Goal: Information Seeking & Learning: Learn about a topic

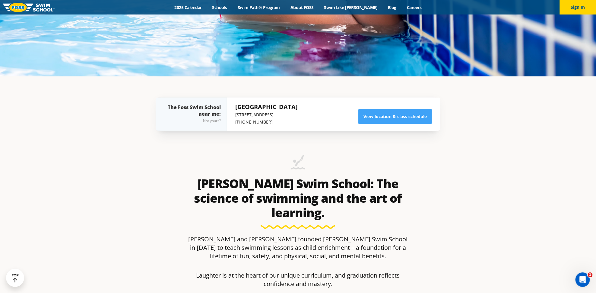
scroll to position [208, 0]
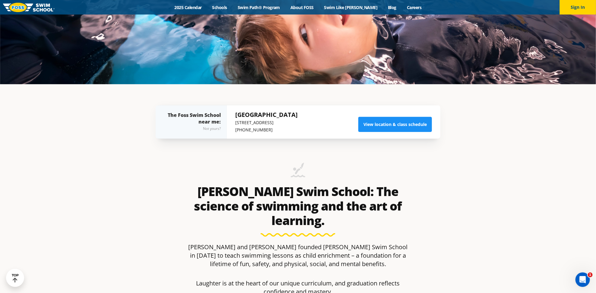
click at [401, 126] on link "View location & class schedule" at bounding box center [395, 124] width 74 height 15
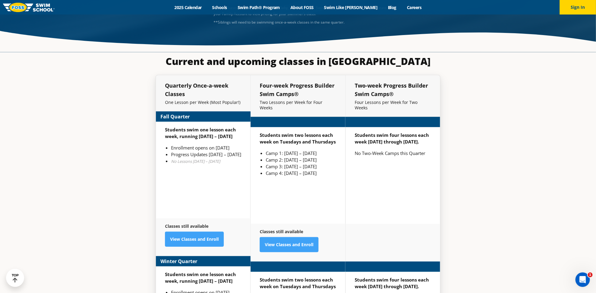
scroll to position [1461, 0]
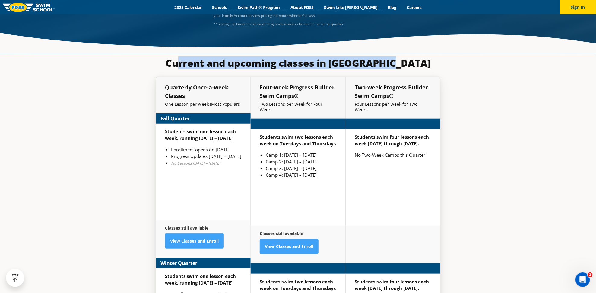
drag, startPoint x: 194, startPoint y: 24, endPoint x: 357, endPoint y: 45, distance: 164.0
click at [413, 57] on h3 "Current and upcoming classes in [GEOGRAPHIC_DATA]" at bounding box center [298, 63] width 285 height 12
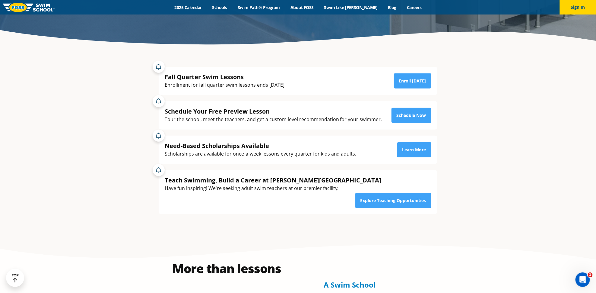
scroll to position [154, 0]
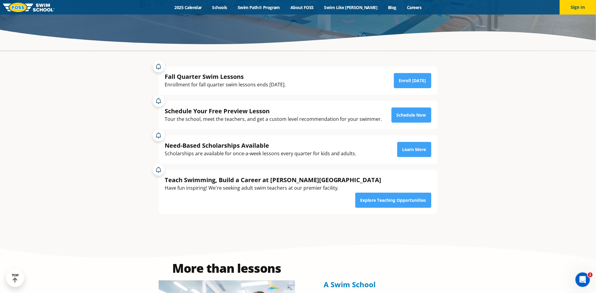
click at [198, 11] on div "Menu 2025 Calendar Schools Swim Path® Program About FOSS Swim Like Regan Blog C…" at bounding box center [298, 7] width 596 height 14
click at [199, 8] on link "2025 Calendar" at bounding box center [188, 8] width 38 height 6
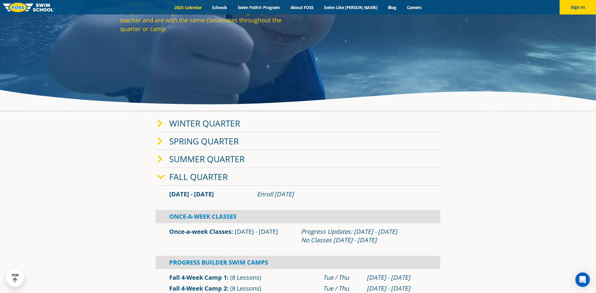
scroll to position [95, 0]
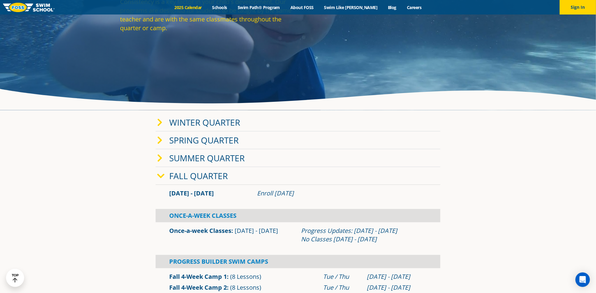
click at [211, 153] on link "Summer Quarter" at bounding box center [206, 157] width 75 height 11
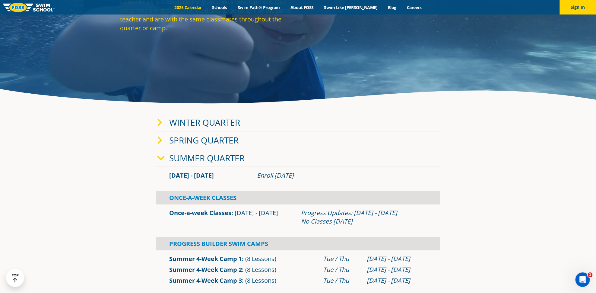
scroll to position [0, 0]
click at [210, 140] on link "Spring Quarter" at bounding box center [203, 139] width 69 height 11
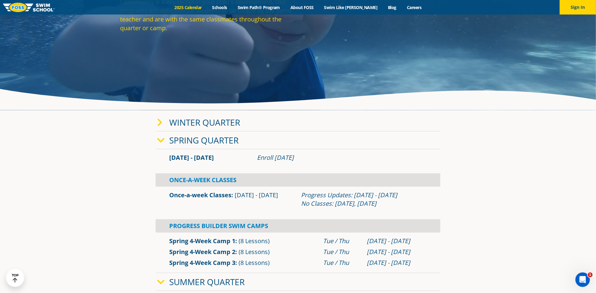
click at [211, 120] on link "Winter Quarter" at bounding box center [204, 121] width 71 height 11
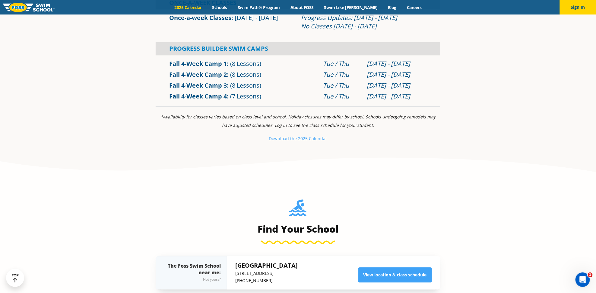
scroll to position [804, 0]
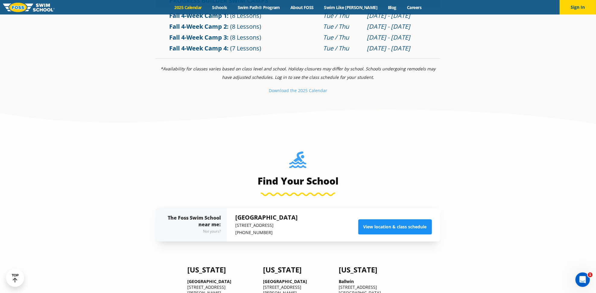
click at [397, 219] on link "View location & class schedule" at bounding box center [395, 226] width 74 height 15
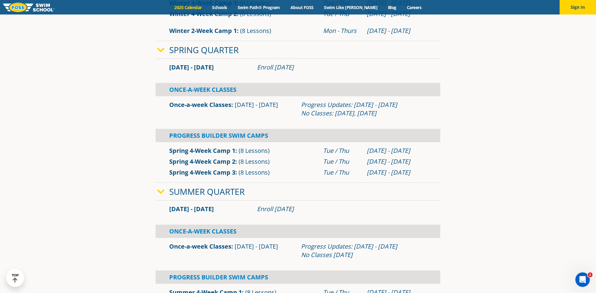
scroll to position [294, 0]
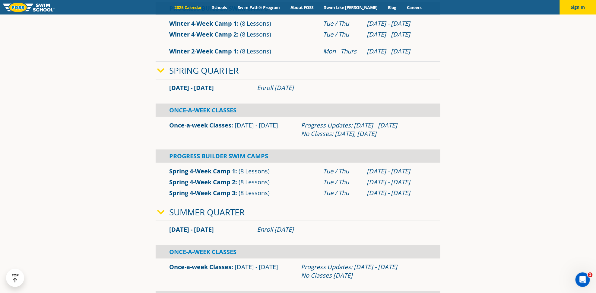
click at [200, 68] on link "Spring Quarter" at bounding box center [203, 70] width 69 height 11
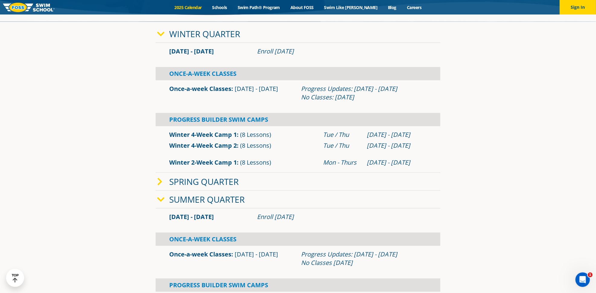
scroll to position [172, 0]
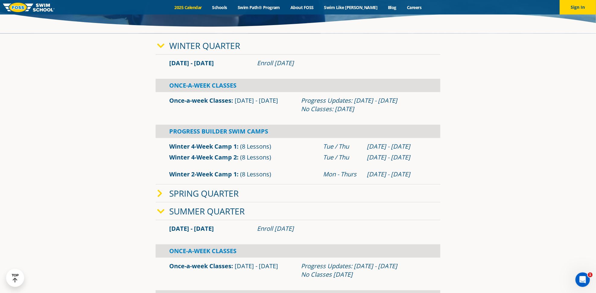
click at [197, 48] on link "Winter Quarter" at bounding box center [204, 45] width 71 height 11
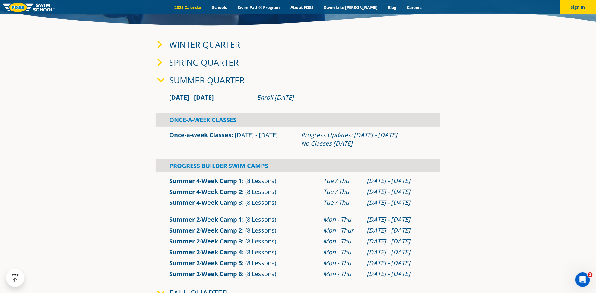
scroll to position [171, 0]
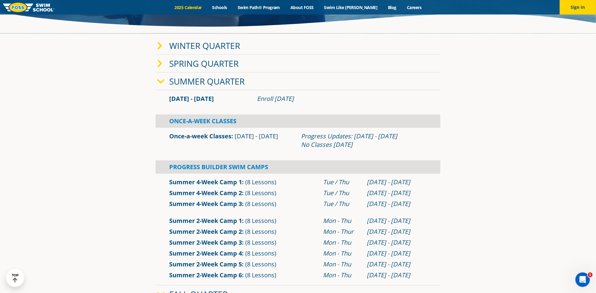
click at [208, 78] on link "Summer Quarter" at bounding box center [206, 80] width 75 height 11
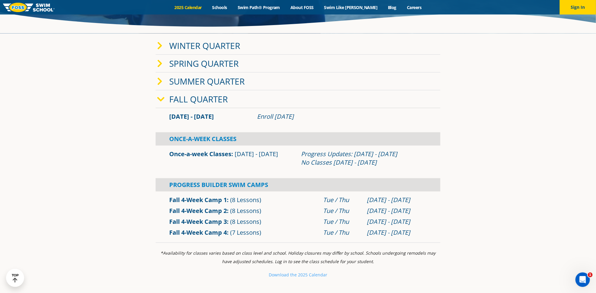
click at [203, 95] on link "Fall Quarter" at bounding box center [198, 98] width 59 height 11
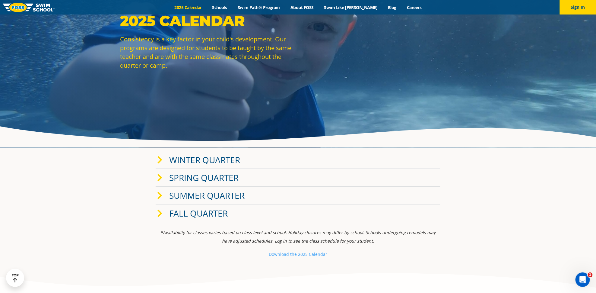
scroll to position [17, 0]
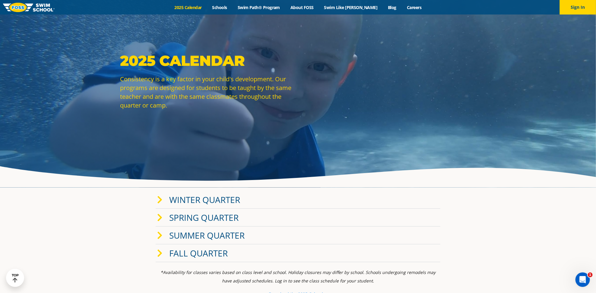
click at [29, 3] on img at bounding box center [29, 7] width 52 height 9
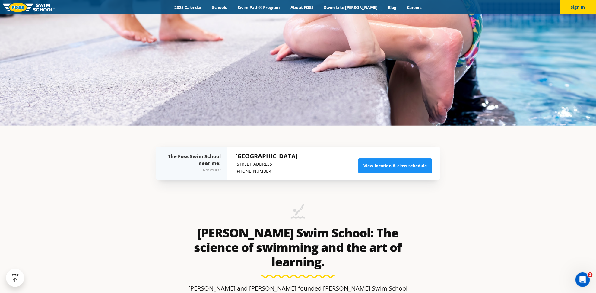
click at [389, 170] on link "View location & class schedule" at bounding box center [395, 165] width 74 height 15
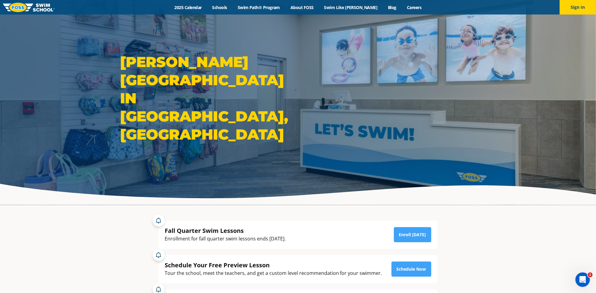
click at [41, 8] on img at bounding box center [29, 7] width 52 height 9
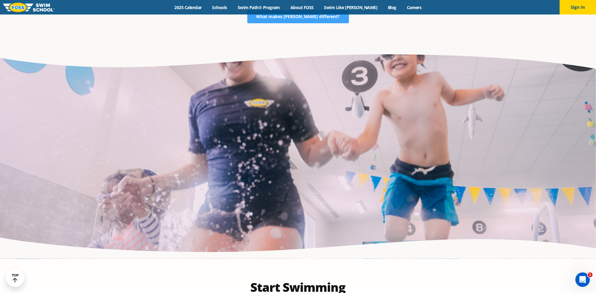
scroll to position [1169, 0]
click at [196, 11] on div "Menu 2025 Calendar Schools Swim Path® Program About FOSS Swim Like Regan Blog C…" at bounding box center [298, 7] width 596 height 14
click at [198, 5] on link "2025 Calendar" at bounding box center [188, 8] width 38 height 6
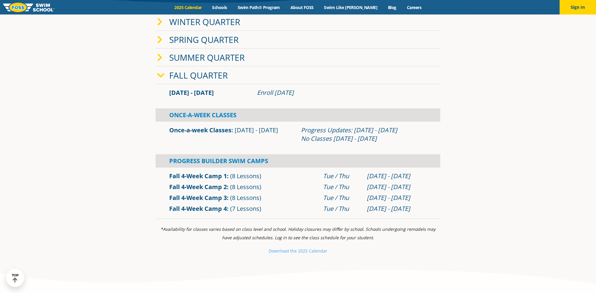
scroll to position [200, 0]
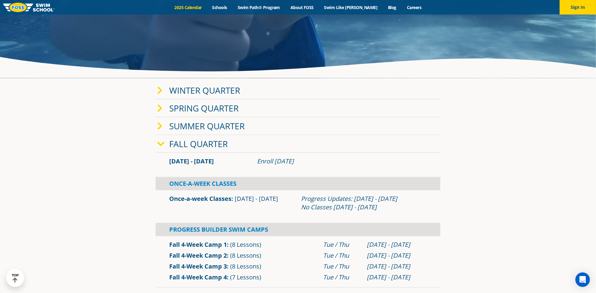
click at [178, 127] on link "Summer Quarter" at bounding box center [206, 125] width 75 height 11
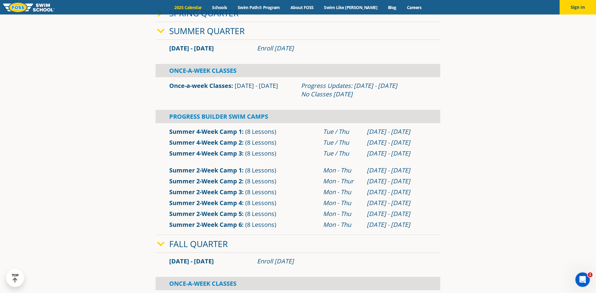
scroll to position [223, 0]
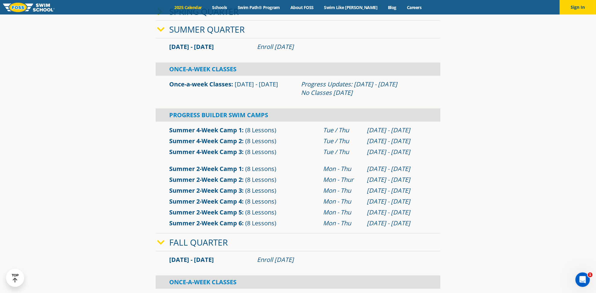
click at [271, 168] on span "(8 Lessons)" at bounding box center [260, 168] width 31 height 8
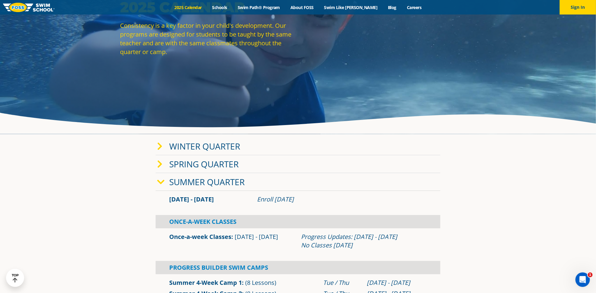
scroll to position [71, 0]
click at [212, 189] on div "Summer Quarter" at bounding box center [298, 182] width 285 height 18
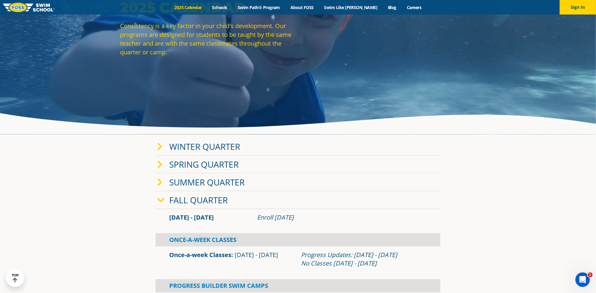
scroll to position [70, 0]
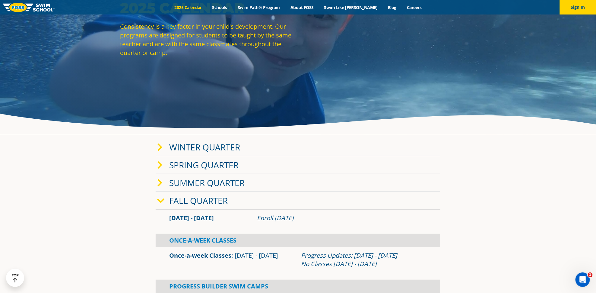
click at [223, 197] on link "Fall Quarter" at bounding box center [198, 200] width 59 height 11
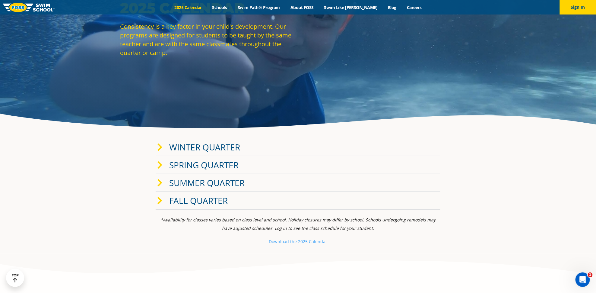
scroll to position [92, 0]
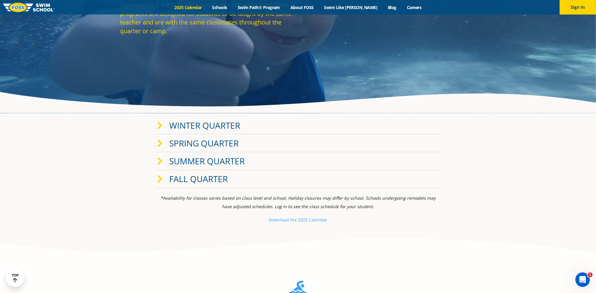
click at [227, 160] on link "Summer Quarter" at bounding box center [206, 160] width 75 height 11
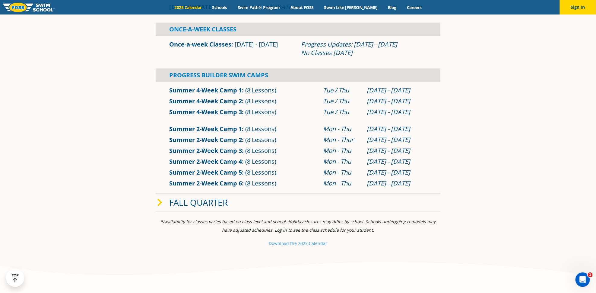
scroll to position [263, 0]
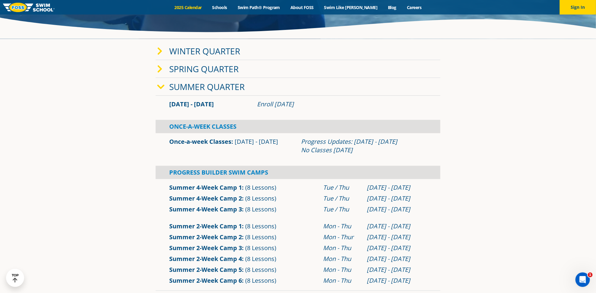
click at [202, 86] on link "Summer Quarter" at bounding box center [206, 86] width 75 height 11
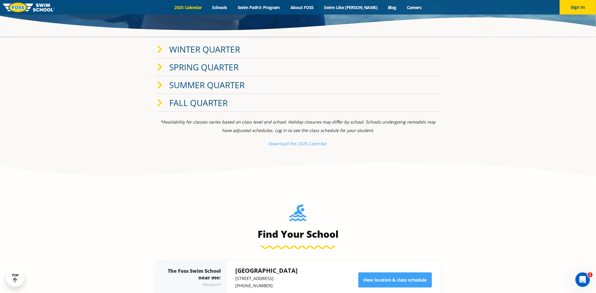
click at [207, 99] on link "Fall Quarter" at bounding box center [198, 102] width 59 height 11
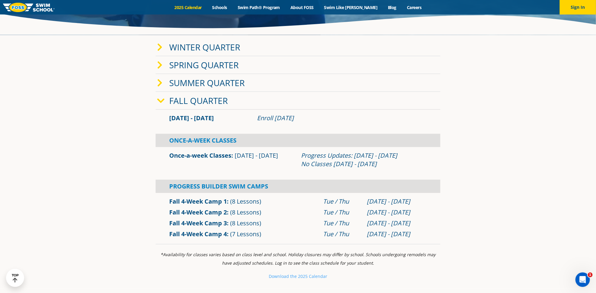
scroll to position [170, 0]
click at [207, 99] on link "Fall Quarter" at bounding box center [198, 99] width 59 height 11
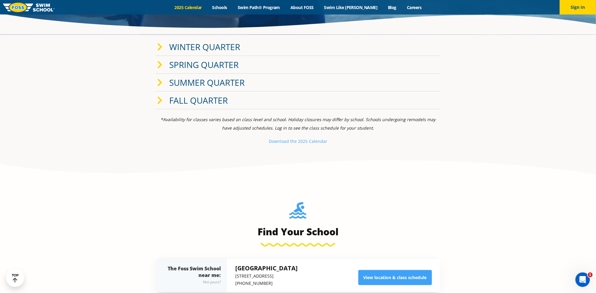
click at [208, 89] on div "Summer Quarter" at bounding box center [298, 83] width 285 height 18
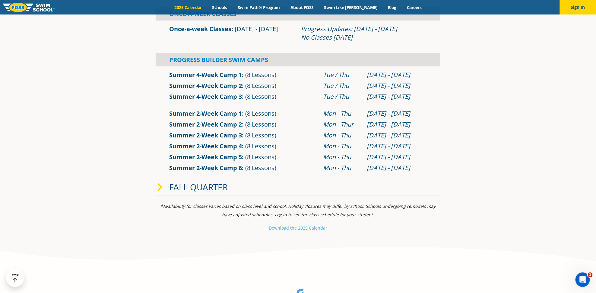
scroll to position [276, 0]
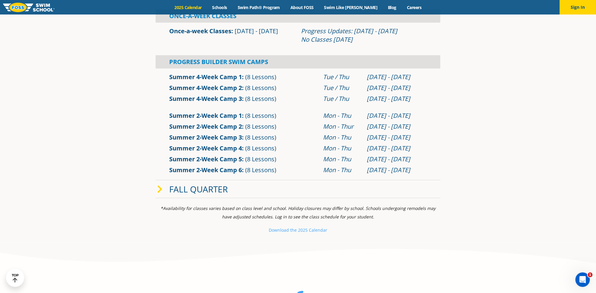
click at [277, 184] on div "Fall Quarter" at bounding box center [298, 189] width 285 height 18
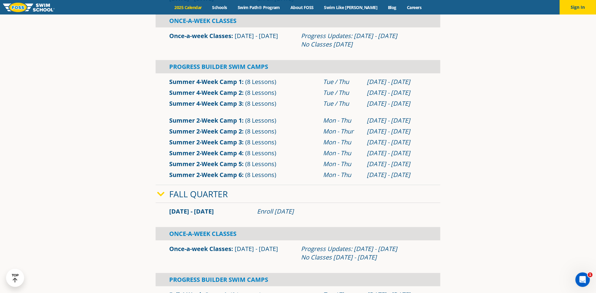
scroll to position [270, 0]
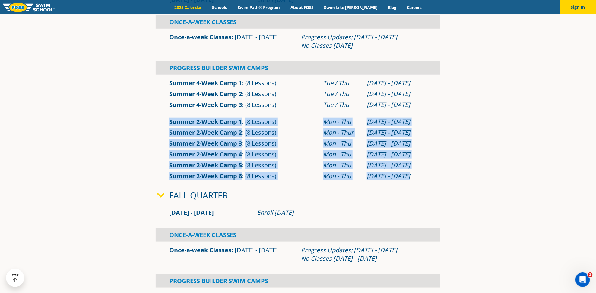
drag, startPoint x: 411, startPoint y: 175, endPoint x: 159, endPoint y: 116, distance: 258.3
click at [159, 116] on div "Summer 2-Week Camp 1 (8 Lessons) Mon - Thu Jun 9 - Jun 19" at bounding box center [298, 148] width 285 height 71
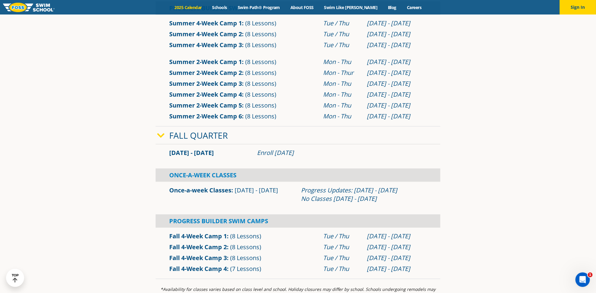
scroll to position [332, 0]
